Goal: Task Accomplishment & Management: Manage account settings

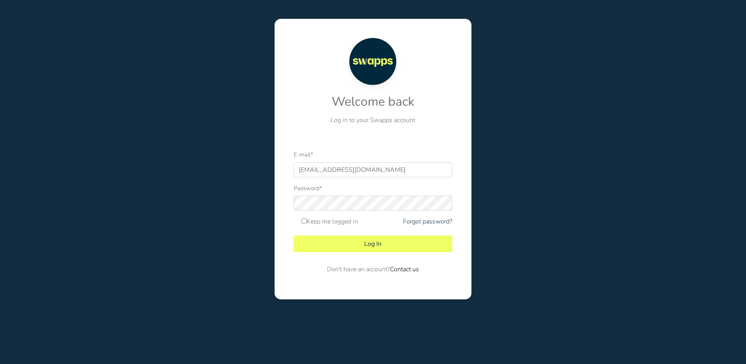
click at [394, 265] on form "E-mail * [EMAIL_ADDRESS][DOMAIN_NAME] Password * Keep me logged in Forgot passw…" at bounding box center [373, 215] width 159 height 130
click at [388, 242] on button "Log In" at bounding box center [373, 244] width 159 height 16
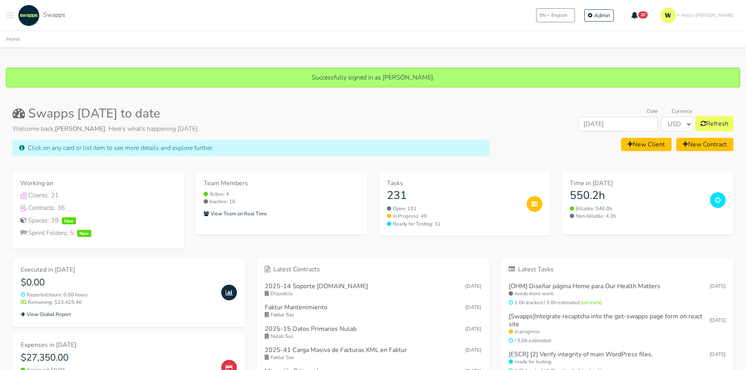
click at [12, 15] on span "Toggle navigation menu" at bounding box center [10, 15] width 8 height 1
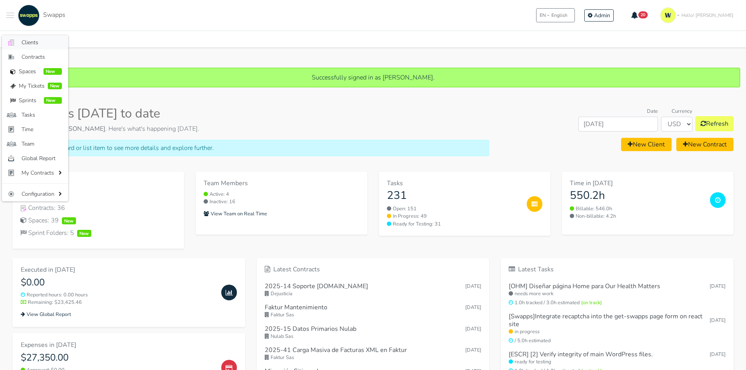
click at [39, 40] on span "Clients" at bounding box center [42, 42] width 40 height 8
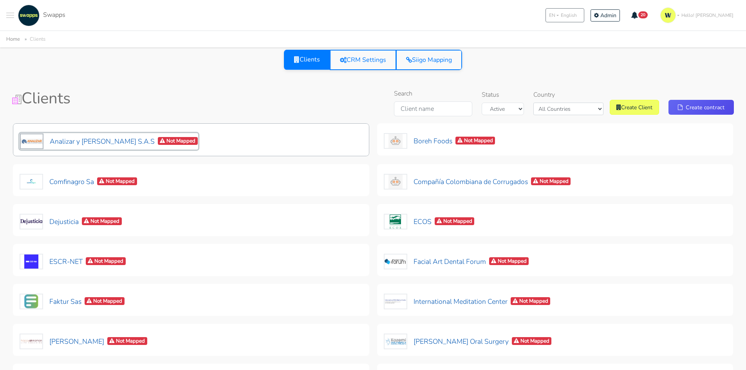
click at [87, 141] on button "Analizar y Lombana S.A.S Not Mapped" at bounding box center [109, 141] width 179 height 16
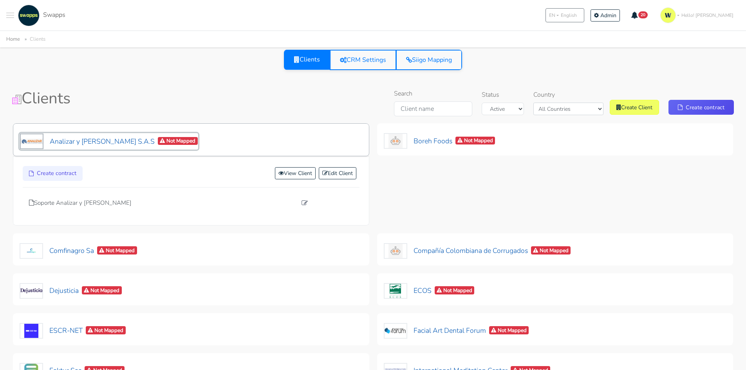
click at [87, 141] on button "Analizar y Lombana S.A.S Not Mapped" at bounding box center [109, 141] width 179 height 16
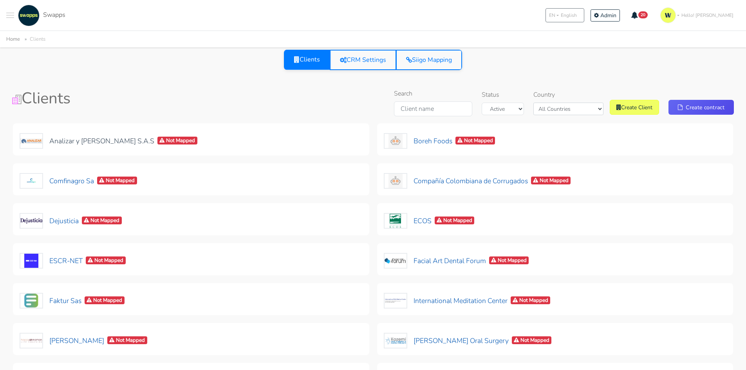
click at [14, 16] on div ".cls-1 { fill: #F15CFF; } .cls-2 { fill: #9a9a9a; } Clients Contracts Spaces Ne…" at bounding box center [35, 16] width 59 height 22
click at [11, 20] on button at bounding box center [10, 16] width 8 height 22
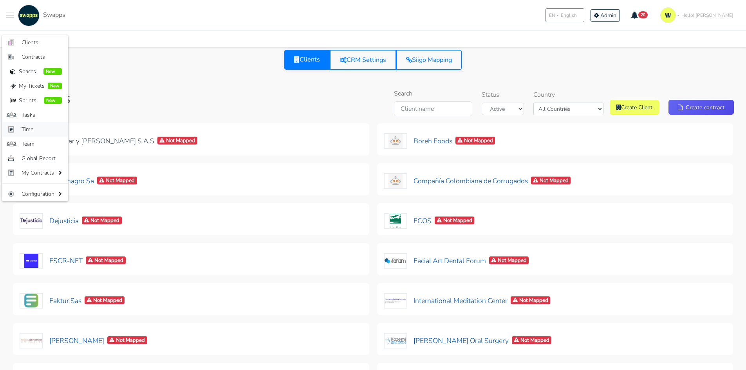
click at [40, 123] on link "Time" at bounding box center [35, 129] width 66 height 14
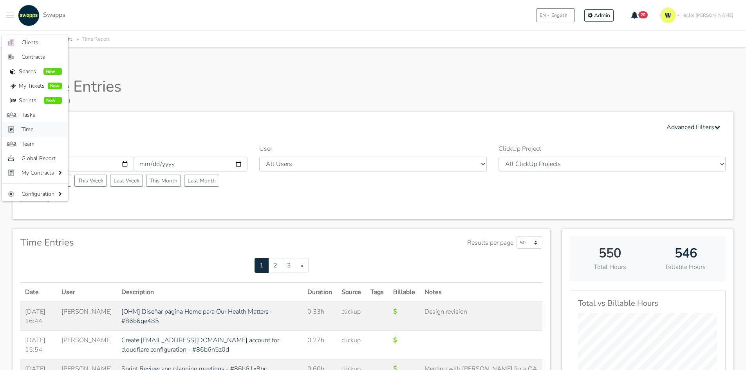
click at [33, 132] on span "Time" at bounding box center [42, 129] width 40 height 8
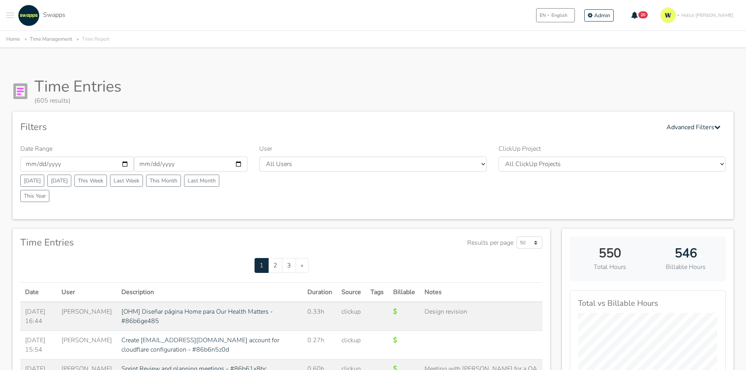
click at [11, 20] on button "Toggle navigation menu" at bounding box center [10, 16] width 8 height 22
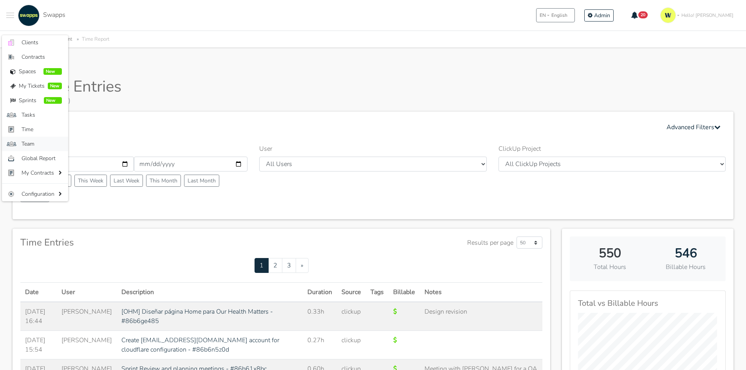
click at [31, 145] on span "Team" at bounding box center [42, 144] width 40 height 8
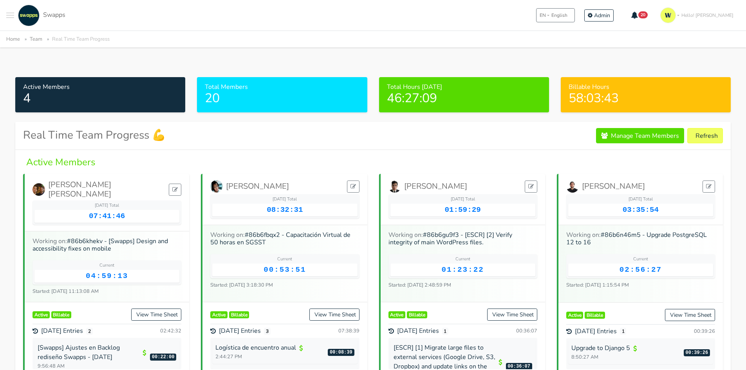
click at [13, 13] on span "Toggle navigation menu" at bounding box center [10, 13] width 8 height 1
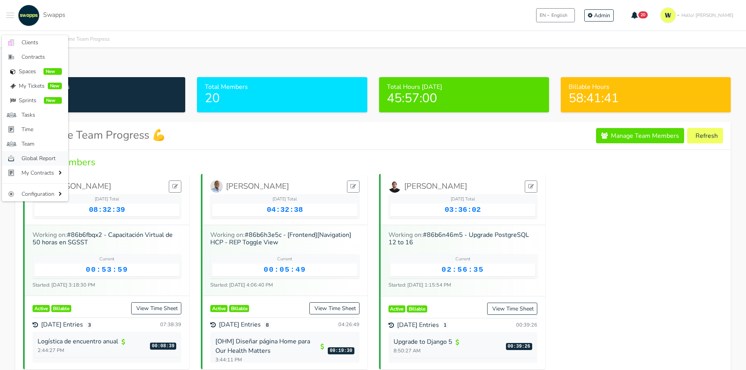
click at [41, 158] on span "Global Report" at bounding box center [42, 158] width 40 height 8
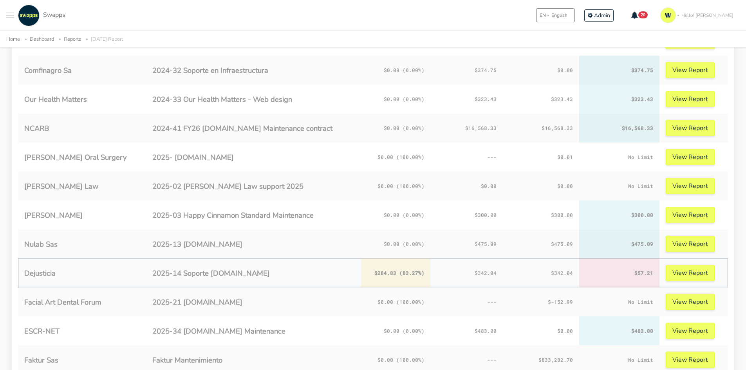
scroll to position [599, 0]
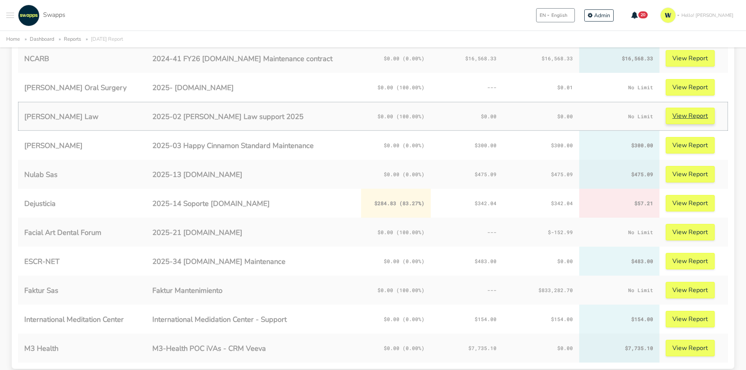
click at [688, 116] on link "View Report" at bounding box center [690, 116] width 49 height 16
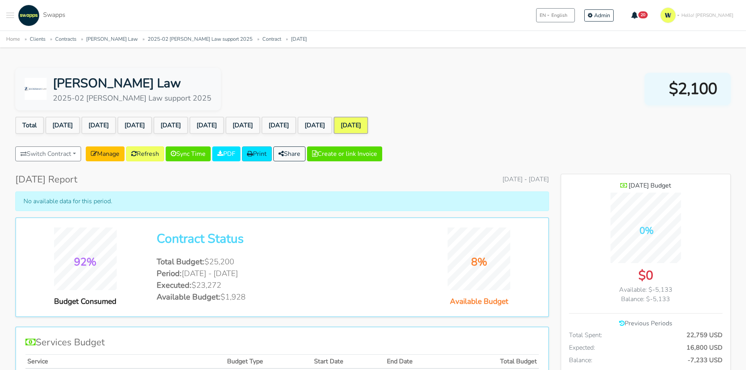
click at [13, 11] on button "Toggle navigation menu" at bounding box center [10, 16] width 8 height 22
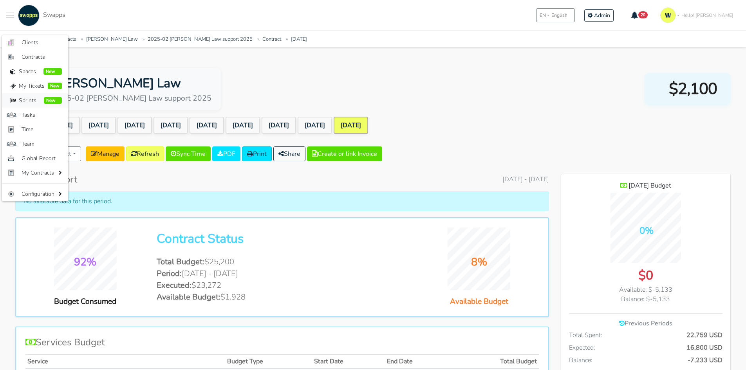
click at [26, 103] on span "Sprints" at bounding box center [30, 100] width 22 height 8
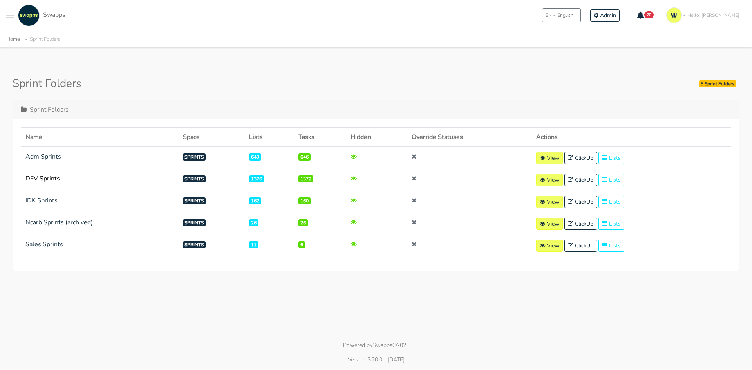
click at [45, 178] on strong "DEV Sprints" at bounding box center [42, 178] width 34 height 9
click at [542, 183] on link "View" at bounding box center [549, 180] width 27 height 12
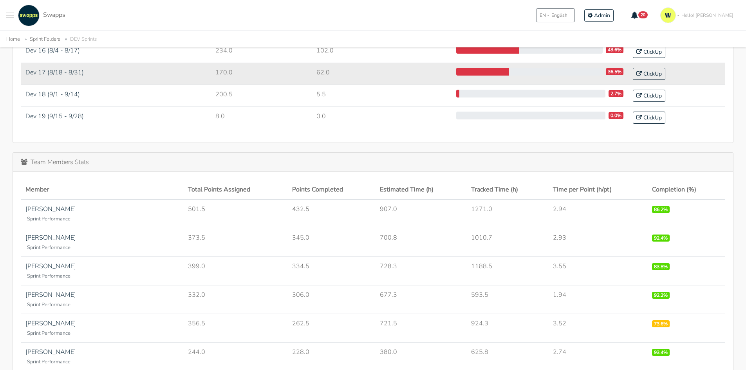
scroll to position [313, 0]
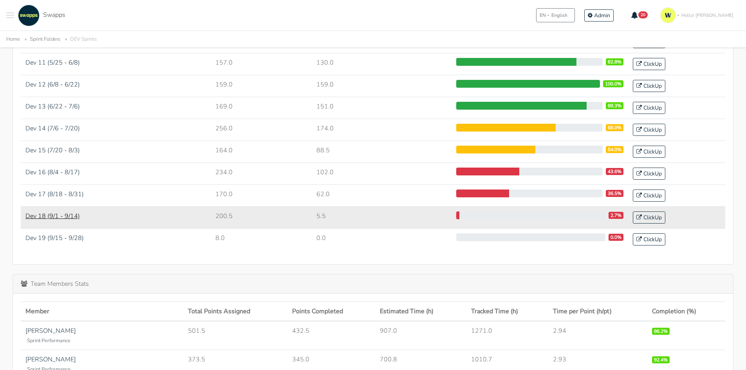
click at [62, 216] on link "Dev 18 (9/1 - 9/14)" at bounding box center [52, 216] width 54 height 9
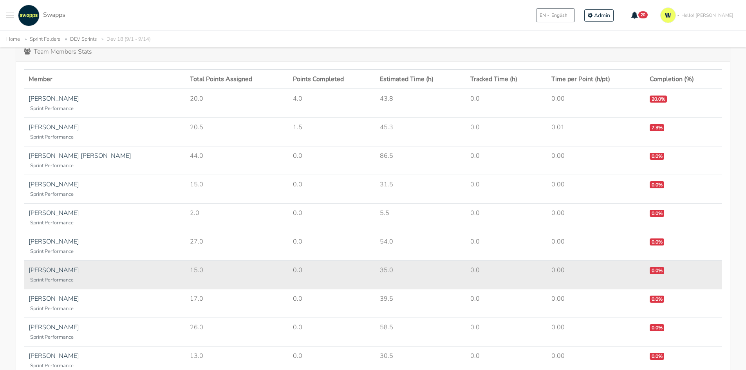
scroll to position [97, 0]
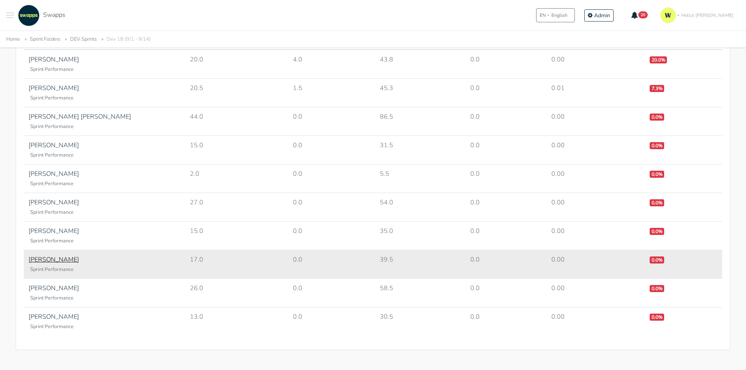
click at [33, 263] on link "[PERSON_NAME]" at bounding box center [54, 259] width 51 height 9
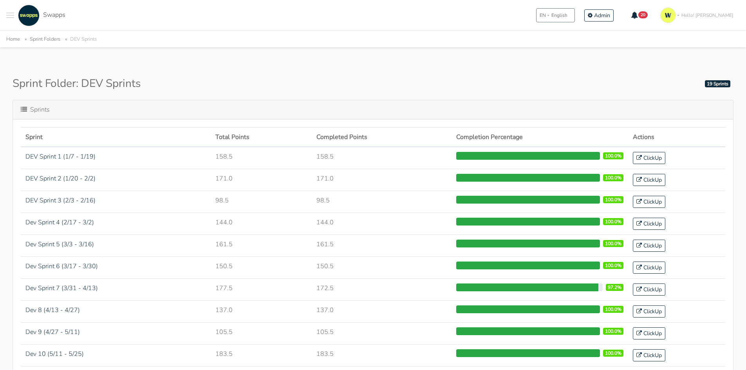
drag, startPoint x: 40, startPoint y: 93, endPoint x: 157, endPoint y: 82, distance: 118.0
click at [157, 82] on div "Sprint Folder: DEV Sprints 19 Sprints" at bounding box center [373, 83] width 721 height 13
click at [12, 17] on button "Toggle navigation menu" at bounding box center [10, 16] width 8 height 22
click at [34, 85] on span "My Tickets" at bounding box center [32, 86] width 26 height 8
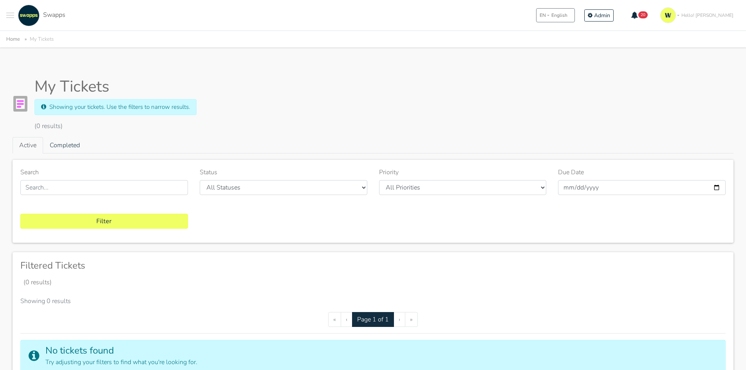
click at [11, 19] on button "Toggle navigation menu" at bounding box center [10, 16] width 8 height 22
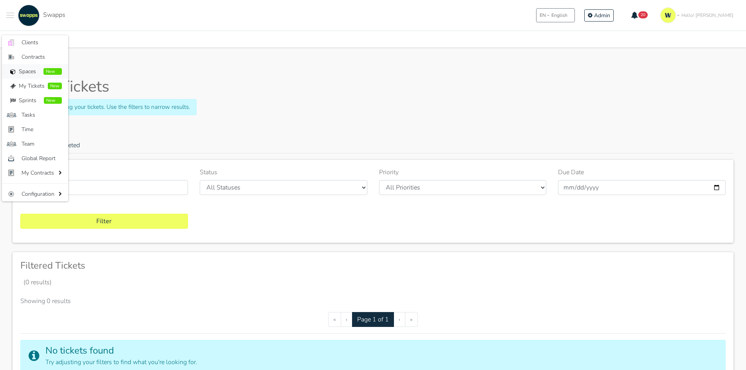
click at [34, 72] on span "Spaces" at bounding box center [30, 71] width 22 height 8
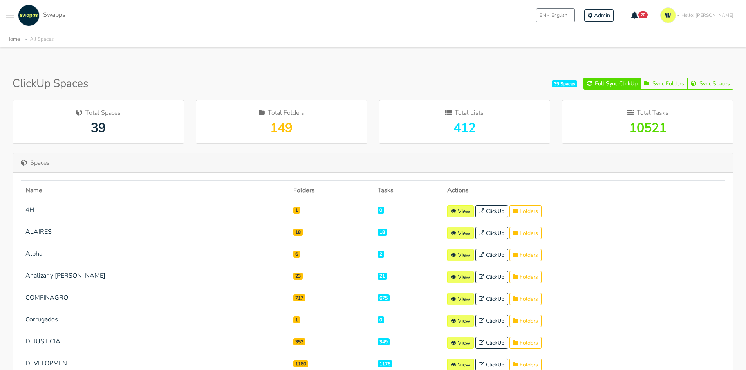
click at [7, 22] on button "Toggle navigation menu" at bounding box center [10, 16] width 8 height 22
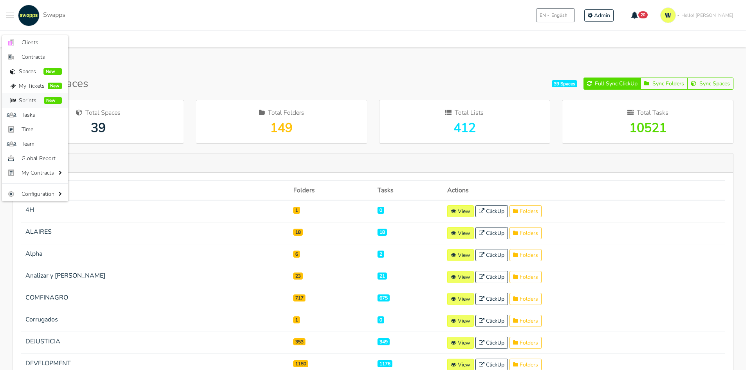
click at [32, 102] on span "Sprints" at bounding box center [30, 100] width 22 height 8
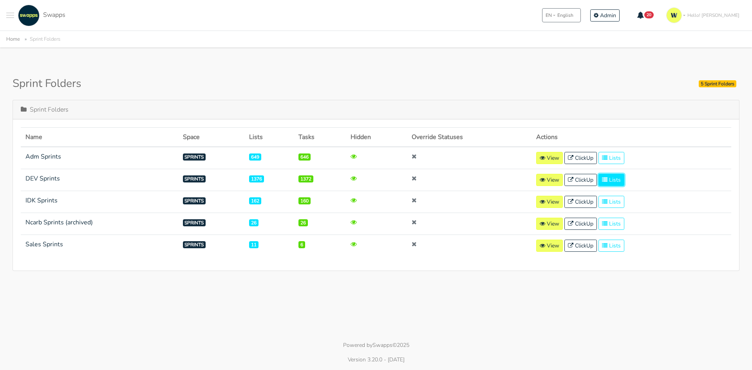
click at [603, 177] on icon at bounding box center [604, 179] width 5 height 5
click at [541, 181] on link "View" at bounding box center [549, 180] width 27 height 12
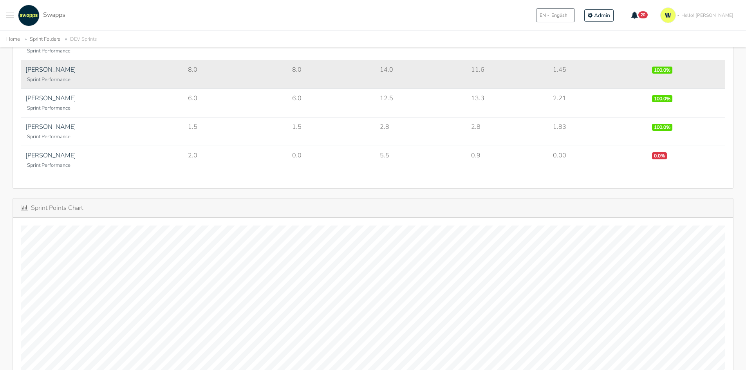
scroll to position [927, 0]
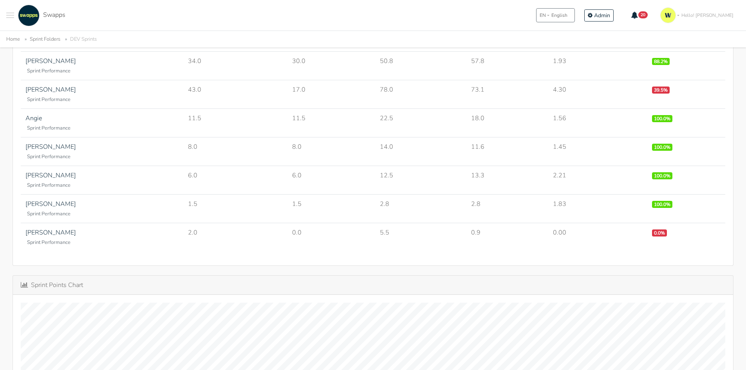
click at [9, 14] on button "Toggle navigation menu" at bounding box center [10, 16] width 8 height 22
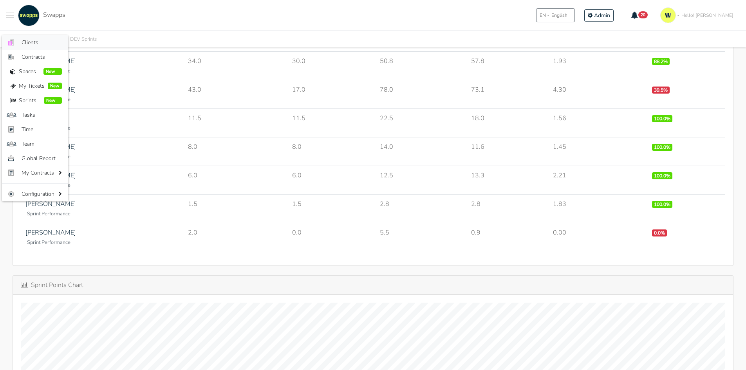
click at [21, 45] on link ".cls-1 { fill: #F15CFF; } .cls-2 { fill: #9a9a9a; } Clients" at bounding box center [35, 42] width 66 height 14
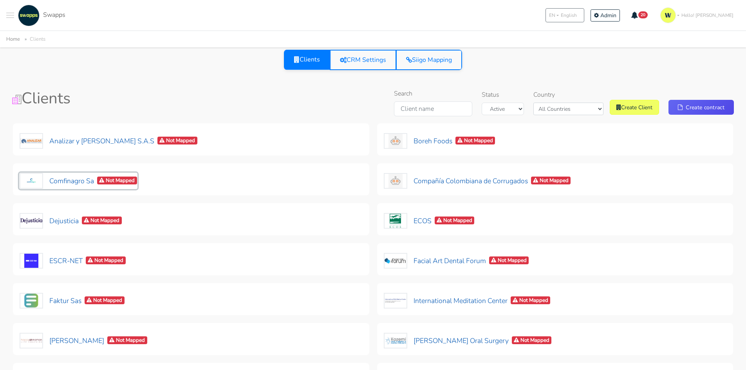
click at [67, 182] on button "Comfinagro Sa Not Mapped" at bounding box center [78, 181] width 118 height 16
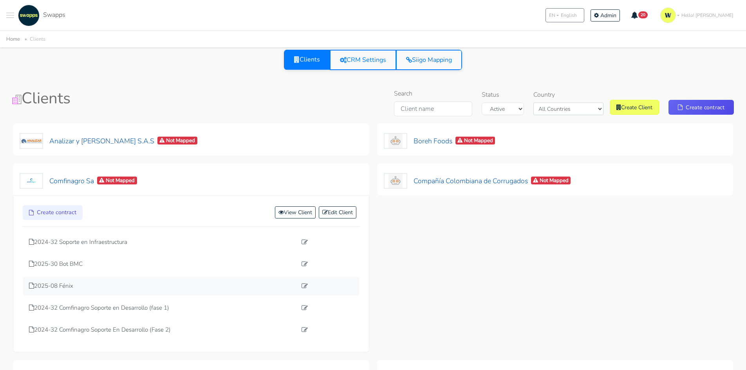
click at [68, 281] on div "2025-08 Fénix" at bounding box center [191, 286] width 337 height 19
click at [66, 289] on p "2025-08 Fénix" at bounding box center [163, 286] width 268 height 9
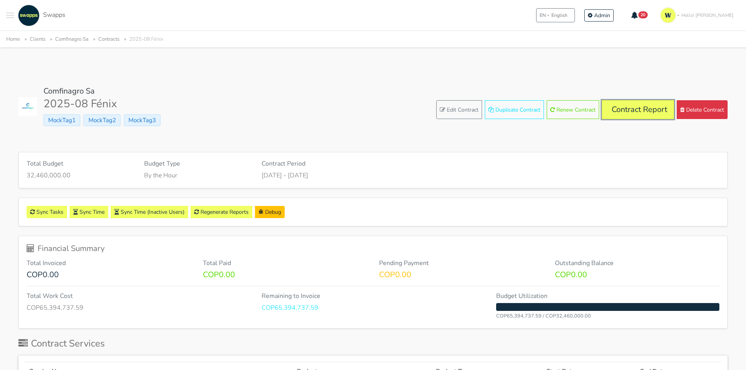
click at [635, 112] on link "Contract Report" at bounding box center [638, 109] width 72 height 19
click at [451, 112] on link "Edit Contract" at bounding box center [459, 109] width 46 height 19
click at [623, 108] on link "Contract Report" at bounding box center [638, 109] width 72 height 19
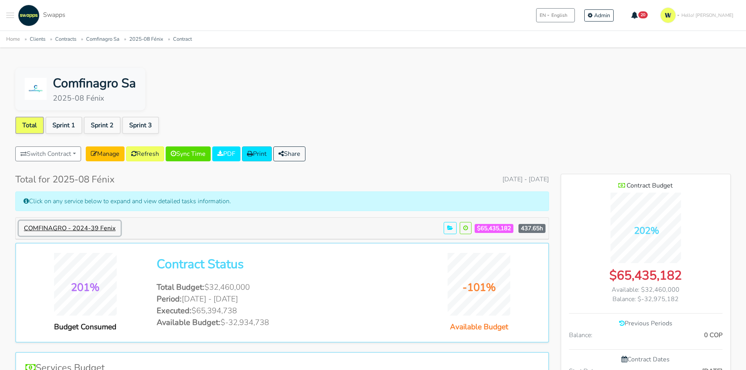
click at [103, 230] on button "COMFINAGRO - 2024-39 Fenix" at bounding box center [70, 228] width 102 height 15
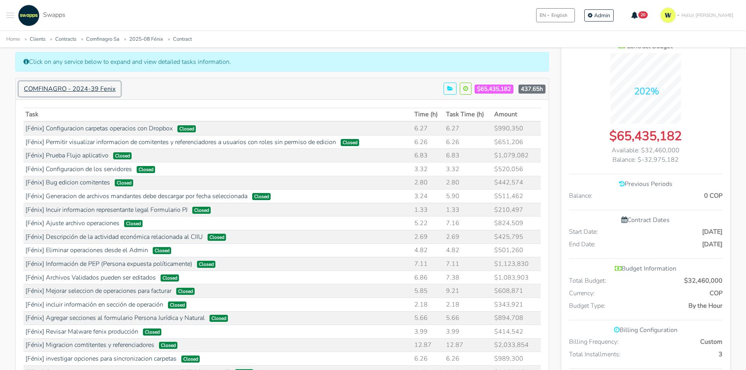
scroll to position [157, 0]
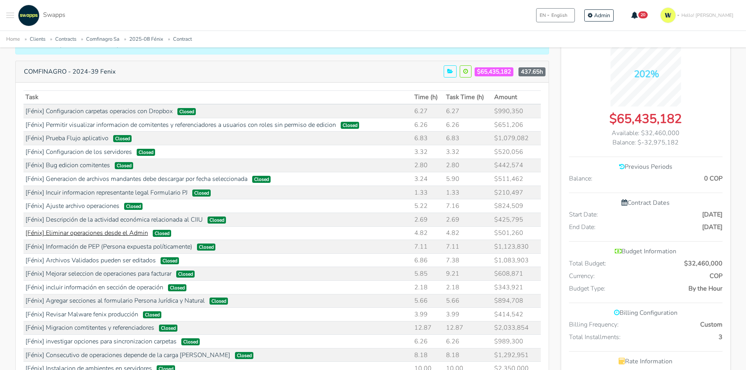
click at [136, 236] on link "[Fénix] Eliminar operaciones desde el Admin" at bounding box center [86, 233] width 123 height 9
drag, startPoint x: 532, startPoint y: 162, endPoint x: 491, endPoint y: 171, distance: 42.5
click at [491, 171] on tr "[Fénix] Bug edicion comitentes Closed 2.80 2.80 $442,574" at bounding box center [283, 166] width 518 height 14
click at [510, 167] on td "$442,574" at bounding box center [516, 166] width 49 height 14
drag, startPoint x: 510, startPoint y: 167, endPoint x: 535, endPoint y: 161, distance: 26.1
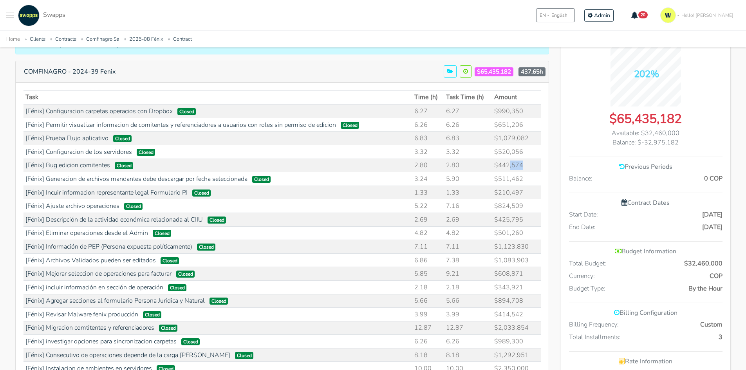
click at [535, 161] on td "$442,574" at bounding box center [516, 166] width 49 height 14
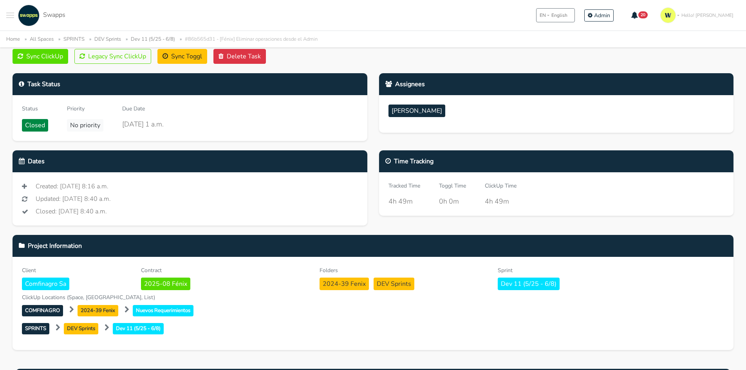
scroll to position [118, 0]
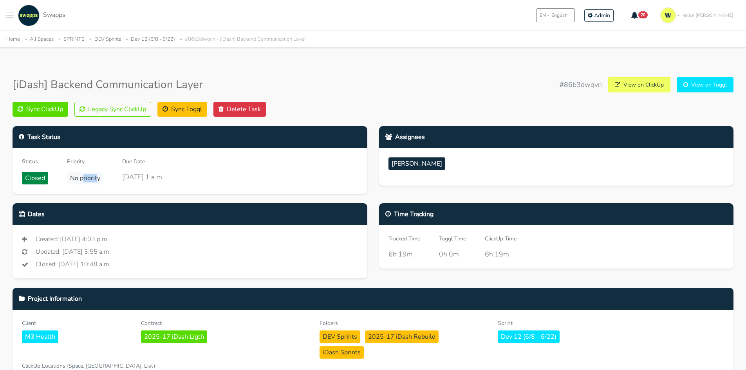
drag, startPoint x: 81, startPoint y: 180, endPoint x: 96, endPoint y: 177, distance: 15.1
click at [96, 177] on span "No priority" at bounding box center [85, 178] width 36 height 13
drag, startPoint x: 163, startPoint y: 156, endPoint x: 129, endPoint y: 168, distance: 36.0
click at [162, 157] on div "Status Closed Priority No priority Due Date June 20, 2025, 1 a.m." at bounding box center [190, 171] width 355 height 46
click at [9, 15] on span "Toggle navigation menu" at bounding box center [10, 15] width 8 height 1
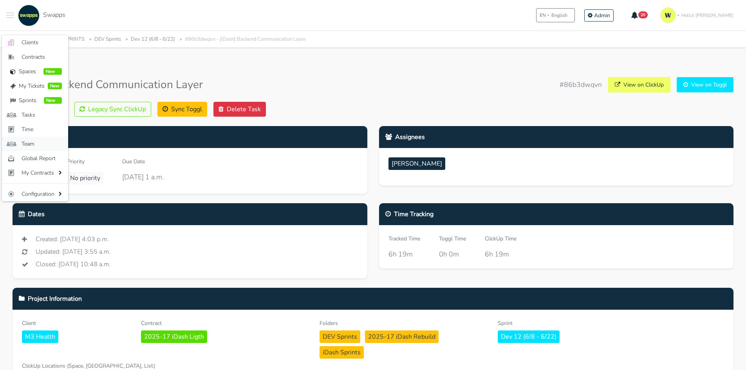
click at [33, 145] on span "Team" at bounding box center [42, 144] width 40 height 8
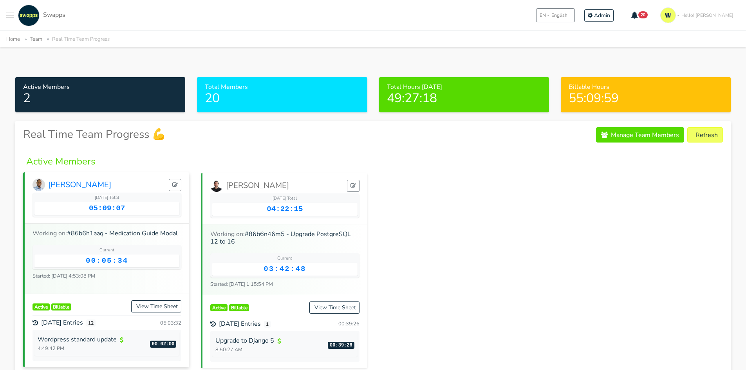
click at [58, 186] on link "Hector" at bounding box center [72, 185] width 79 height 13
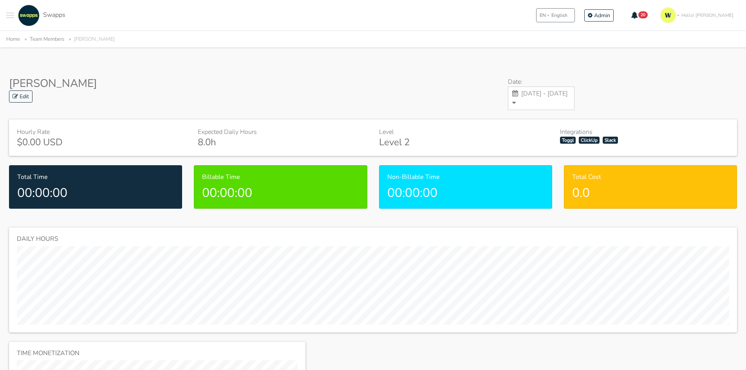
drag, startPoint x: 15, startPoint y: 148, endPoint x: 49, endPoint y: 136, distance: 36.6
click at [49, 136] on div "Hourly Rate $0.00 USD Expected Daily Hours 8.0h Level Level 2 Integrations Togg…" at bounding box center [373, 137] width 728 height 36
click at [38, 145] on h4 "$0.00 USD" at bounding box center [101, 142] width 169 height 11
click at [409, 148] on h4 "Level 2" at bounding box center [463, 142] width 169 height 11
drag, startPoint x: 409, startPoint y: 152, endPoint x: 355, endPoint y: 154, distance: 54.5
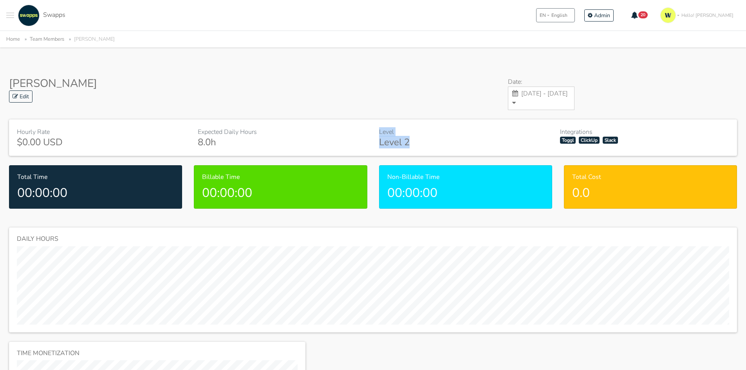
click at [355, 148] on div "Hourly Rate $0.00 USD Expected Daily Hours 8.0h Level Level 2 Integrations Togg…" at bounding box center [373, 137] width 724 height 21
